Goal: Information Seeking & Learning: Learn about a topic

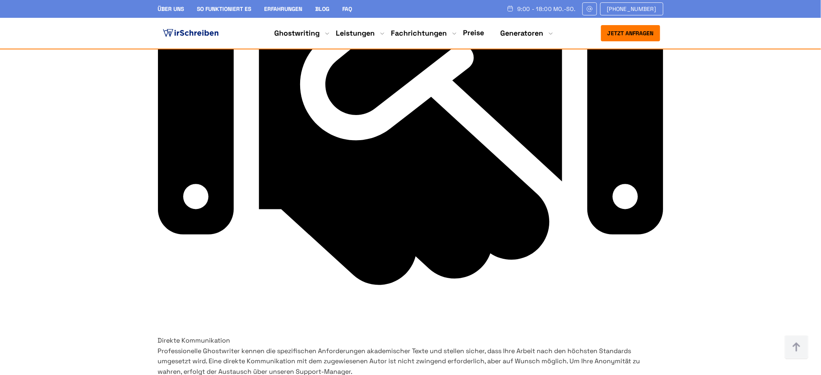
scroll to position [3924, 0]
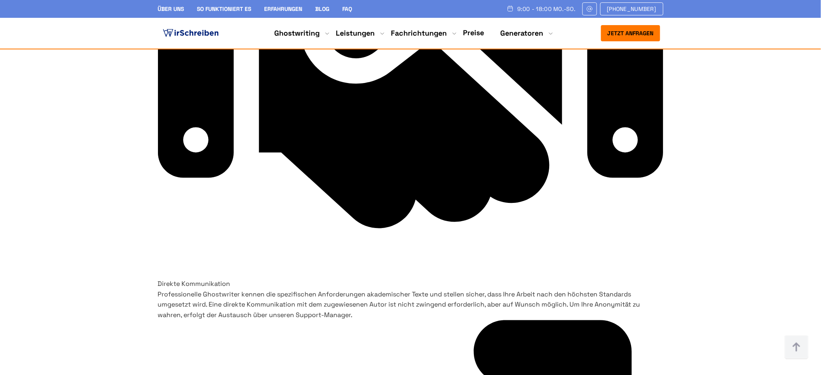
drag, startPoint x: 432, startPoint y: 122, endPoint x: 604, endPoint y: 160, distance: 176.4
copy h4 "Füllen Sie unser kurzes Formular aus, um ein kostenloses Angebot zu erhalten - …"
drag, startPoint x: 433, startPoint y: 214, endPoint x: 633, endPoint y: 228, distance: 200.5
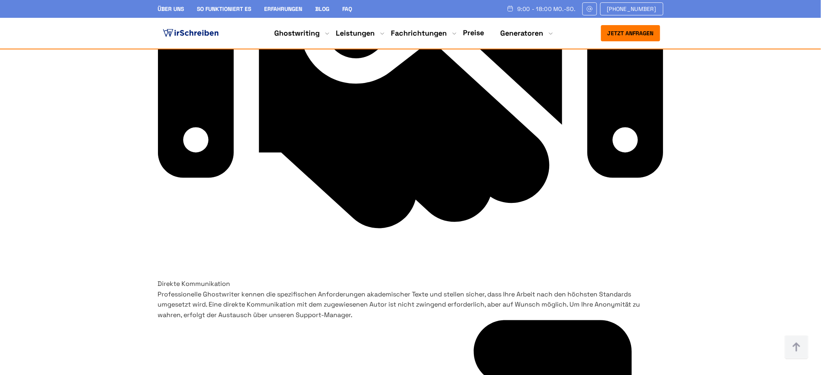
copy h4 "Wir wählen einen professionellen Ghostwriter mit Fachwissen in Ihrem Fachgebiet…"
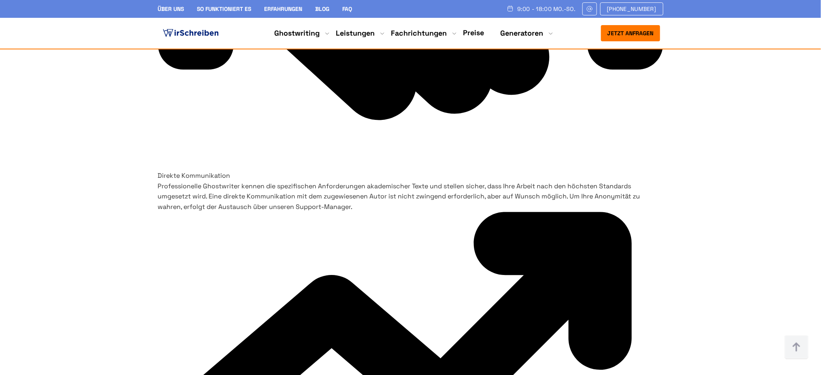
drag, startPoint x: 444, startPoint y: 215, endPoint x: 535, endPoint y: 256, distance: 99.9
copy h4 "Nach Annahme und Bezahlung des Angebots beginnt der Ghostwriter umgehend mit de…"
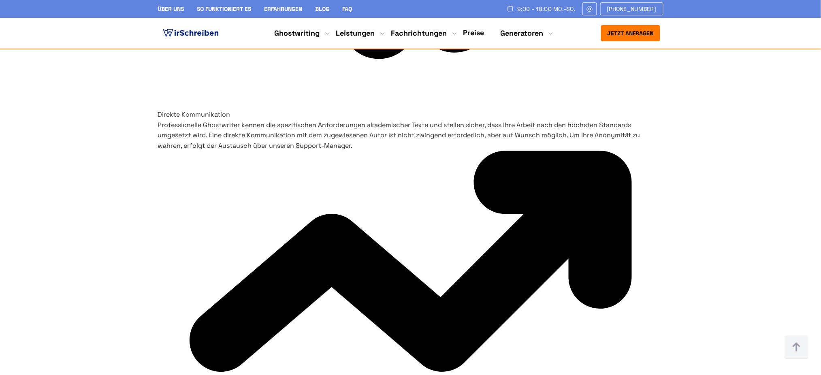
scroll to position [4140, 0]
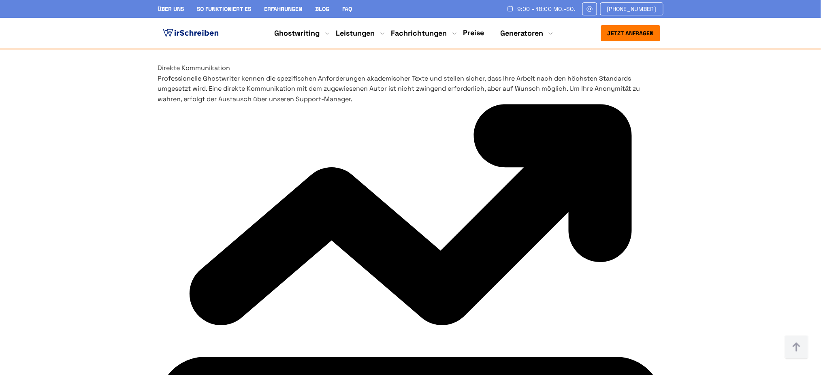
drag, startPoint x: 436, startPoint y: 201, endPoint x: 595, endPoint y: 269, distance: 172.9
copy h4 "Die Arbeit wird pünktlich geliefert - inklusive Plagiatsprüfung, Formatierung u…"
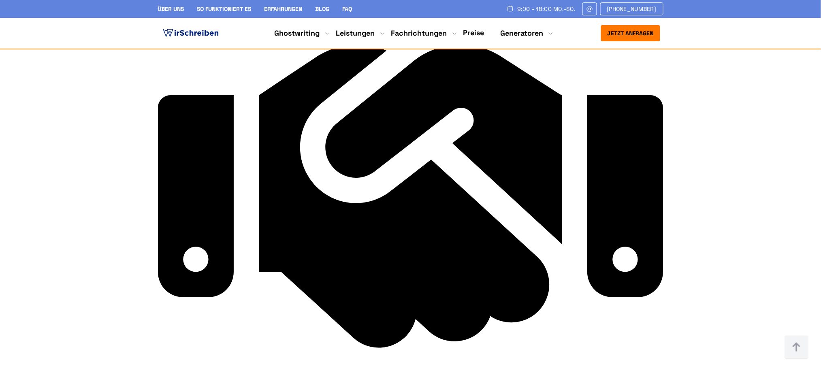
scroll to position [3870, 0]
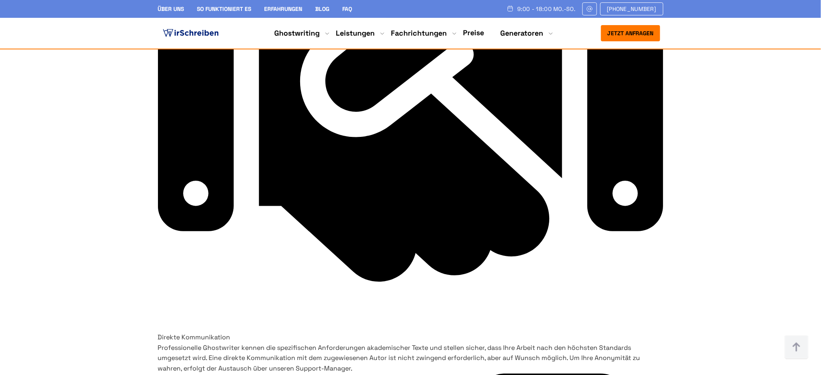
drag, startPoint x: 249, startPoint y: 268, endPoint x: 317, endPoint y: 300, distance: 74.3
copy h3 "Passenden Ghostwriter auswählen"
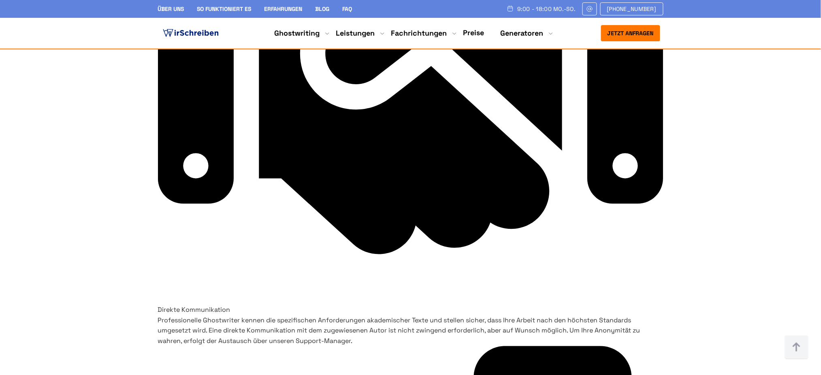
scroll to position [3924, 0]
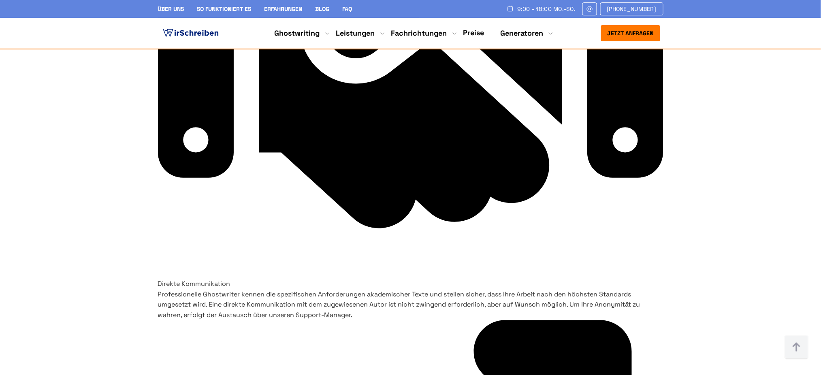
drag, startPoint x: 437, startPoint y: 211, endPoint x: 600, endPoint y: 231, distance: 164.0
copy h4 "Wir wählen einen professionellen Ghostwriter mit Fachwissen in Ihrem Fachgebiet…"
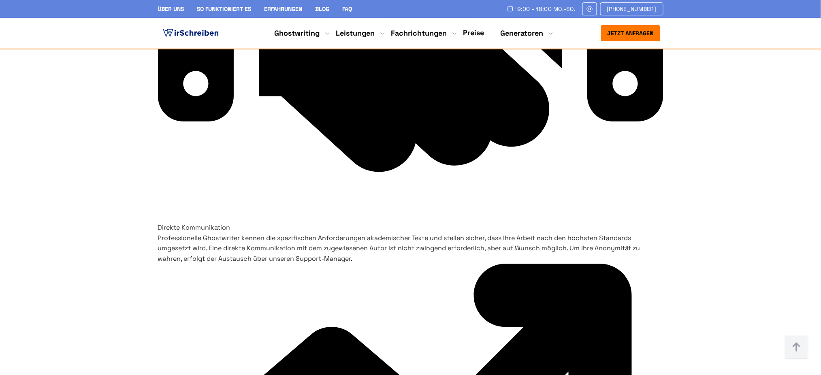
scroll to position [4032, 0]
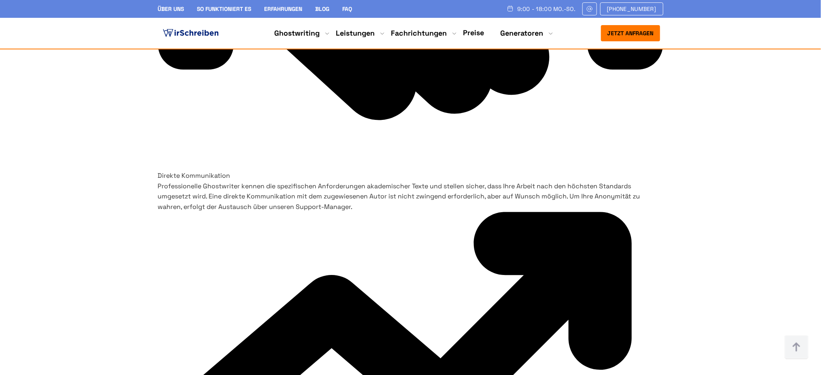
drag, startPoint x: 247, startPoint y: 201, endPoint x: 288, endPoint y: 237, distance: 54.8
copy h3 "Schreiben lassen und Feedback geben"
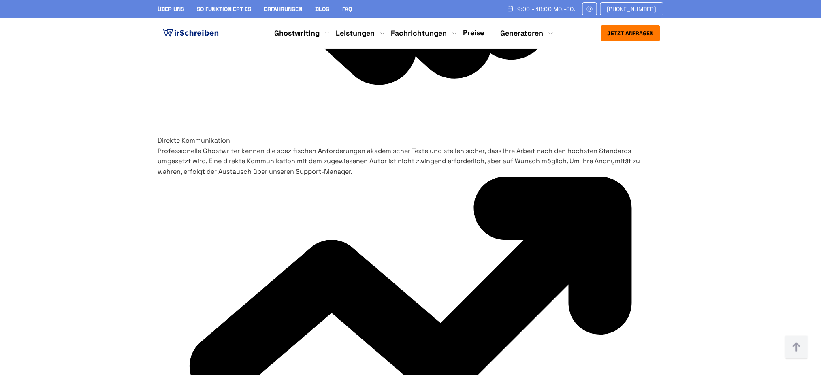
scroll to position [4086, 0]
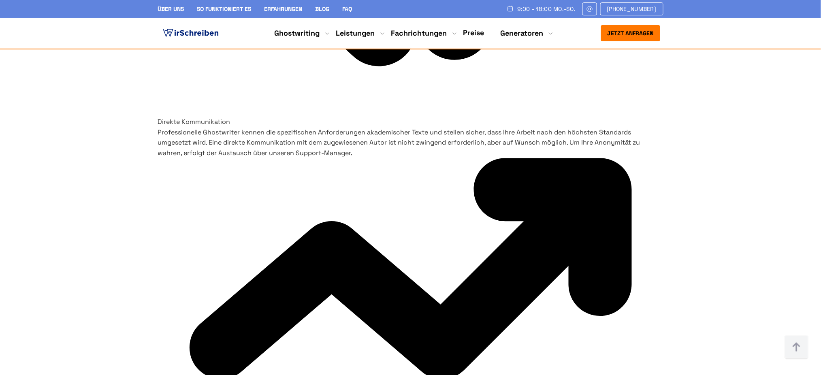
drag, startPoint x: 250, startPoint y: 256, endPoint x: 287, endPoint y: 298, distance: 55.7
copy h3 "Pünktlicher Fertigstellungstermin und lobenswerte Preise"
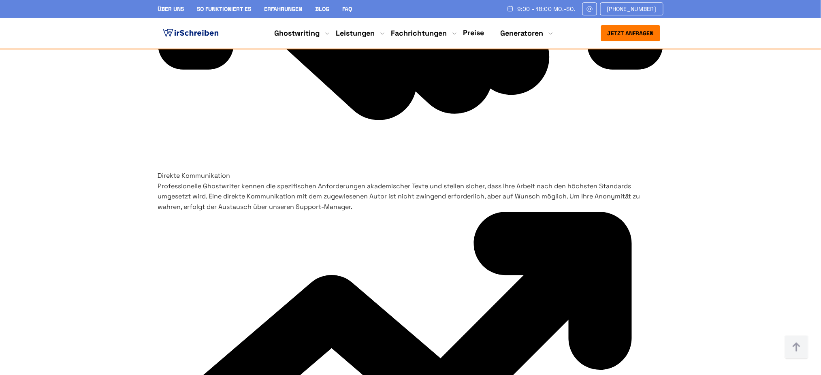
scroll to position [3924, 0]
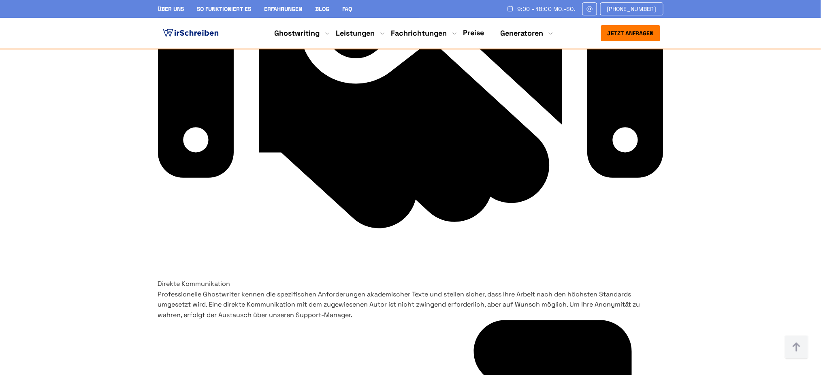
drag, startPoint x: 328, startPoint y: 151, endPoint x: 246, endPoint y: 138, distance: 82.9
copy p "In wenigen Schritten treten Sie mit uns ganz einfach in Kontakt."
drag, startPoint x: 436, startPoint y: 125, endPoint x: 594, endPoint y: 164, distance: 163.0
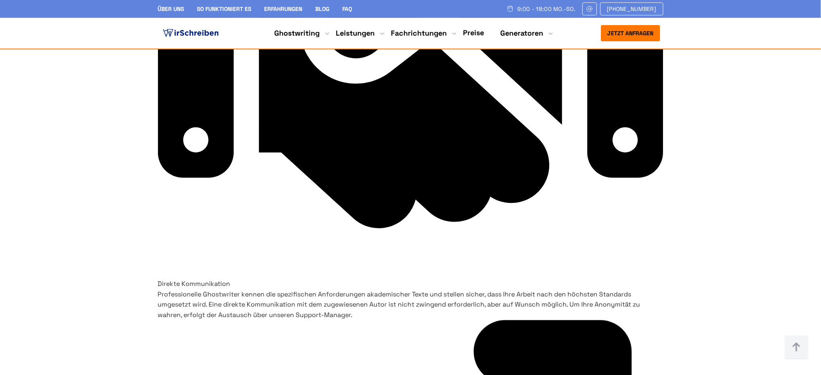
copy h4 "Füllen Sie unser kurzes Formular aus, um ein kostenloses Angebot zu erhalten - …"
drag, startPoint x: 334, startPoint y: 147, endPoint x: 245, endPoint y: 141, distance: 89.3
